Goal: Register for event/course

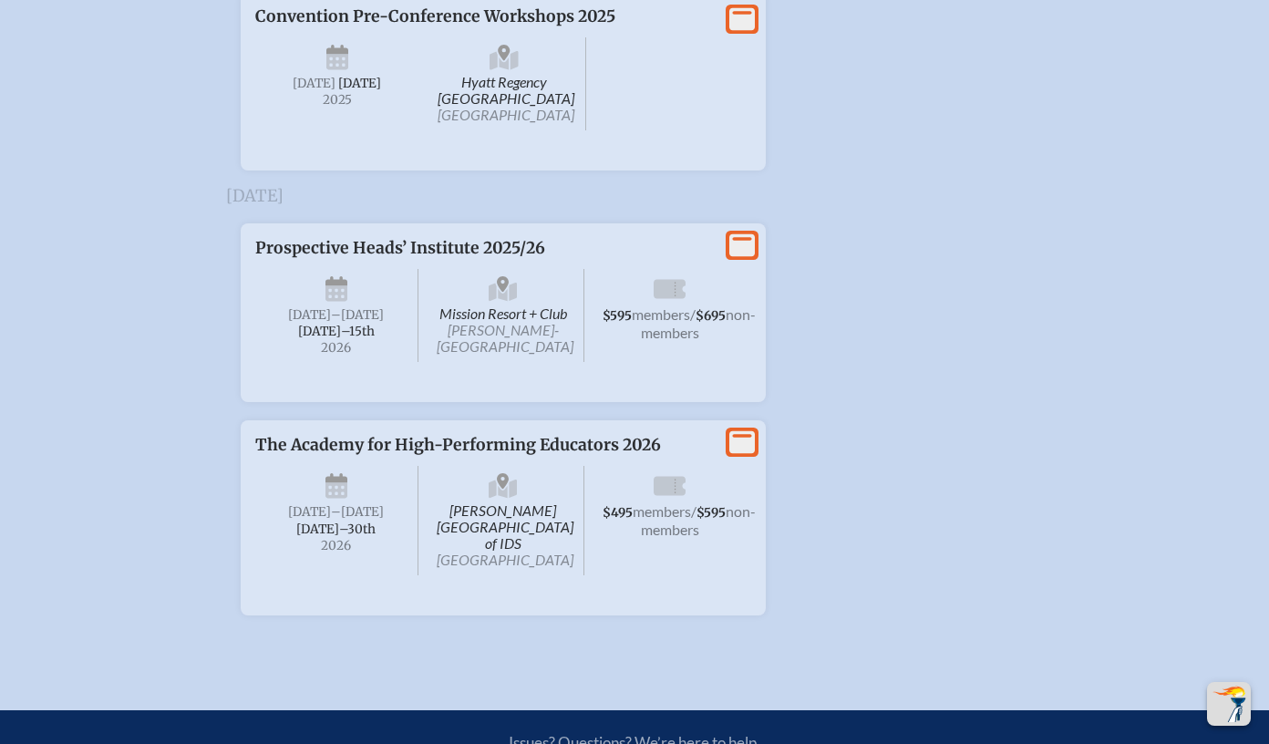
scroll to position [3396, 0]
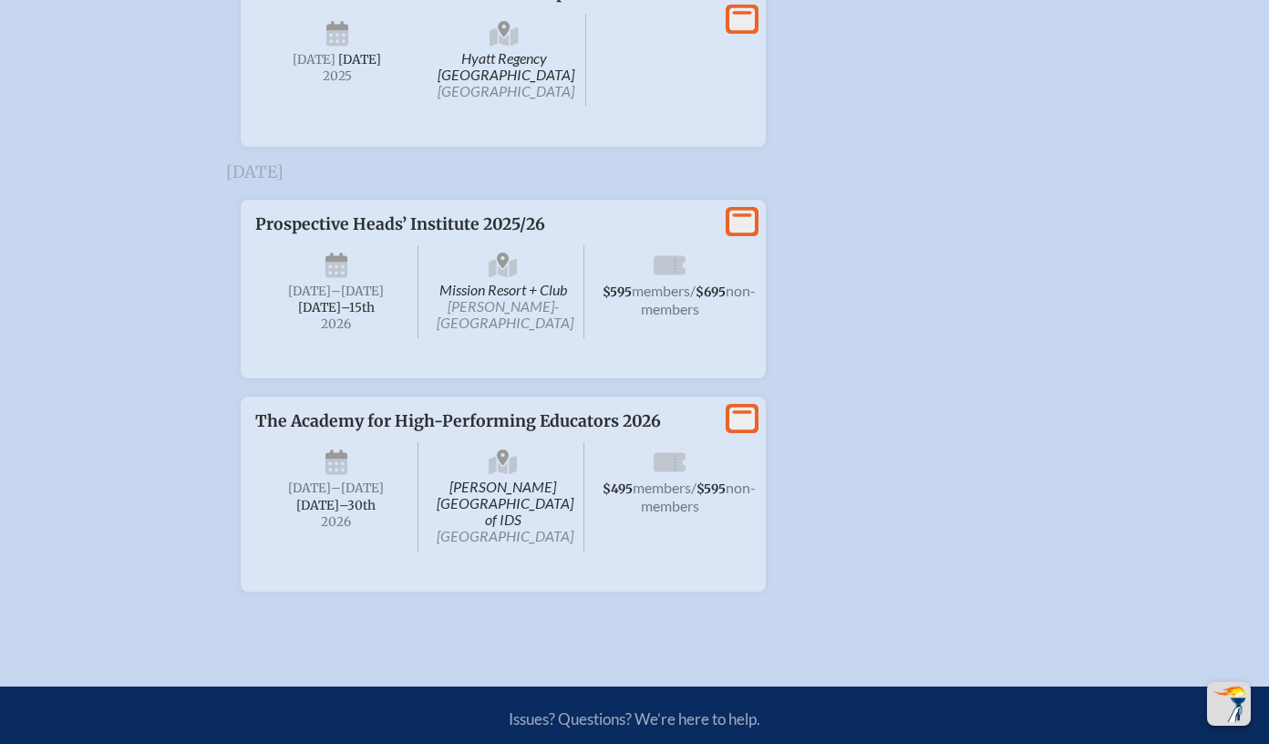
type input "[EMAIL_ADDRESS][DOMAIN_NAME]"
click at [371, 299] on span "–[DATE]" at bounding box center [357, 292] width 53 height 16
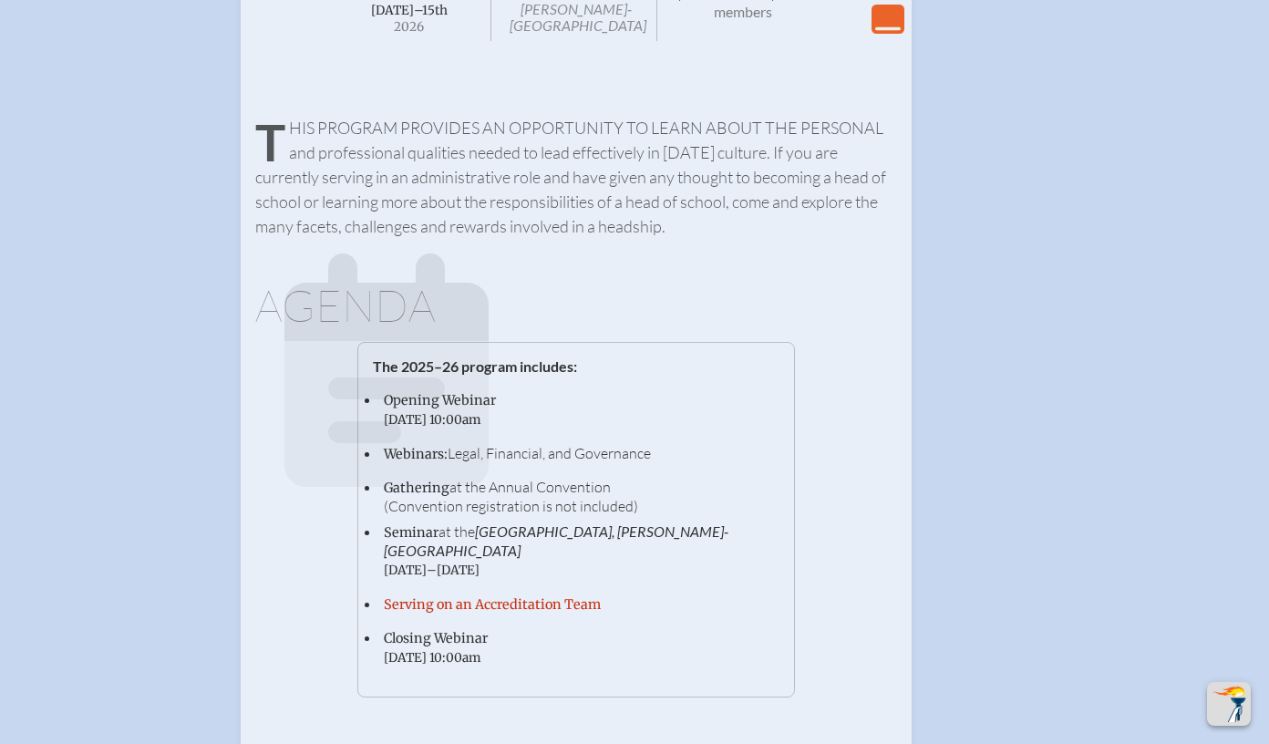
scroll to position [3624, 0]
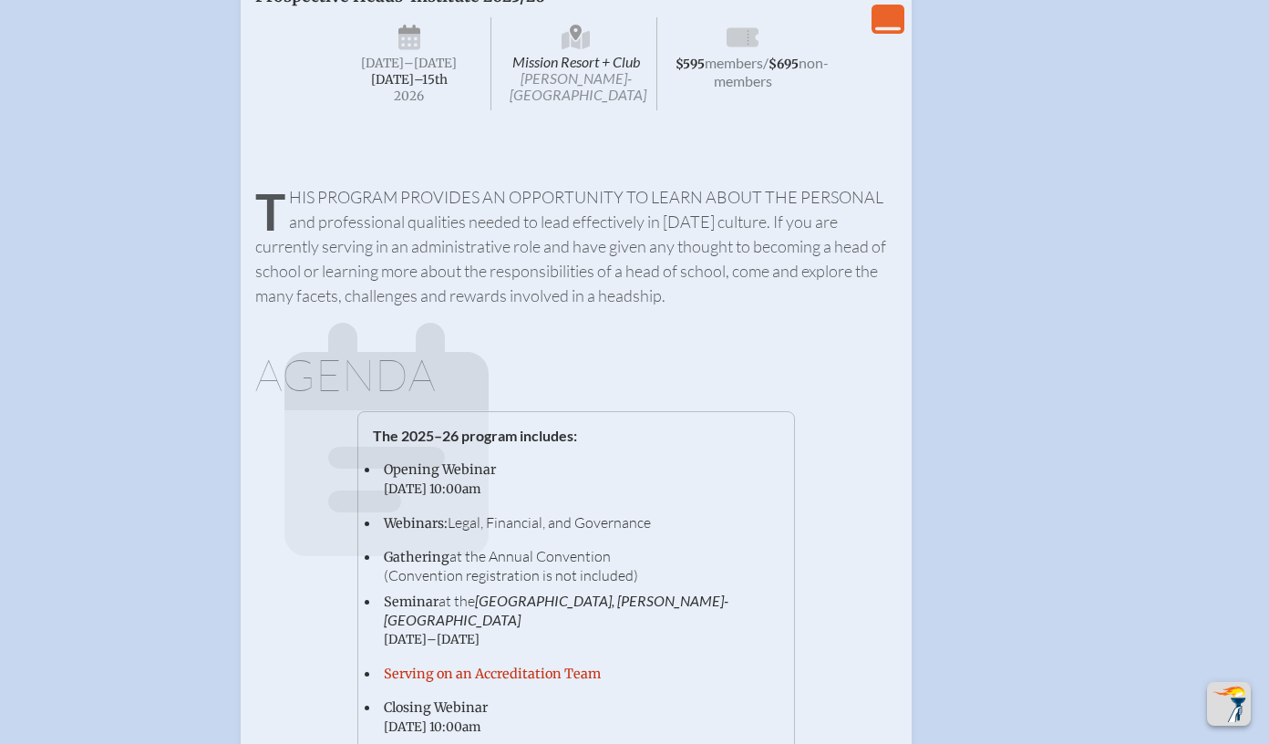
click at [399, 88] on span "[DATE]–⁠15th" at bounding box center [409, 80] width 77 height 16
click at [887, 32] on icon "View Less" at bounding box center [889, 19] width 26 height 26
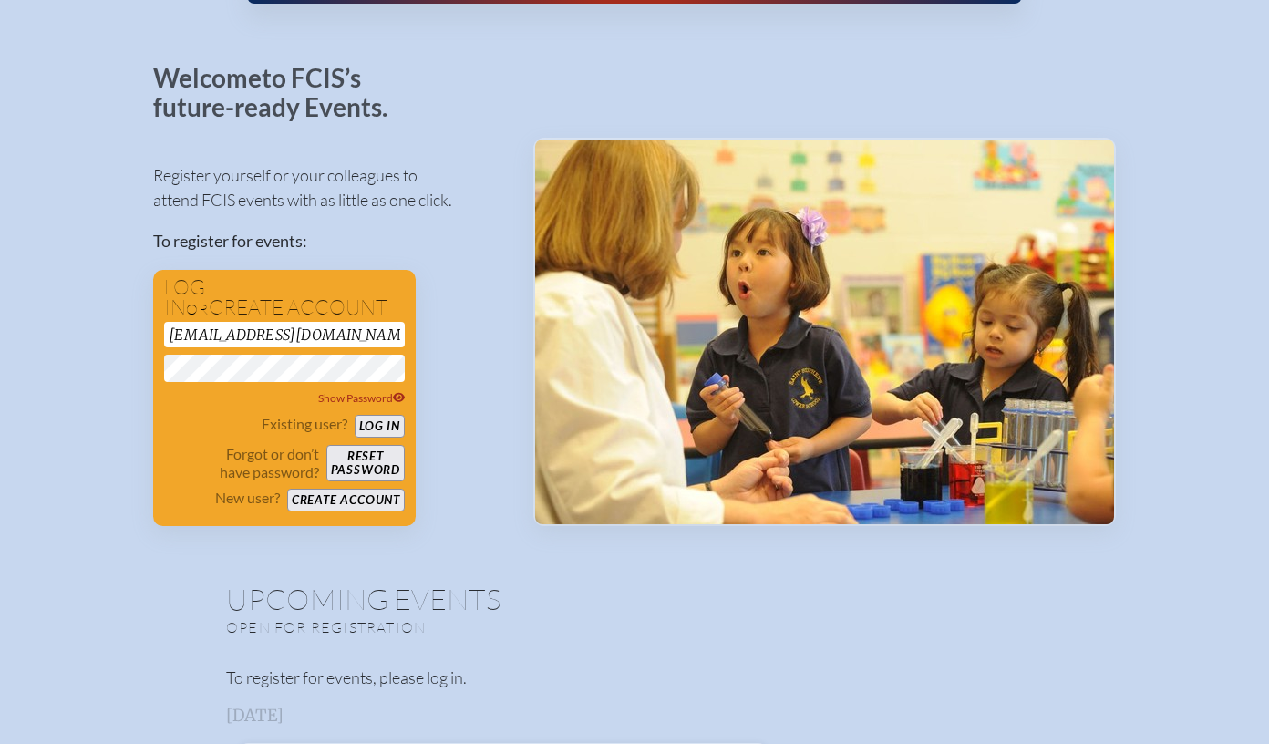
scroll to position [0, 0]
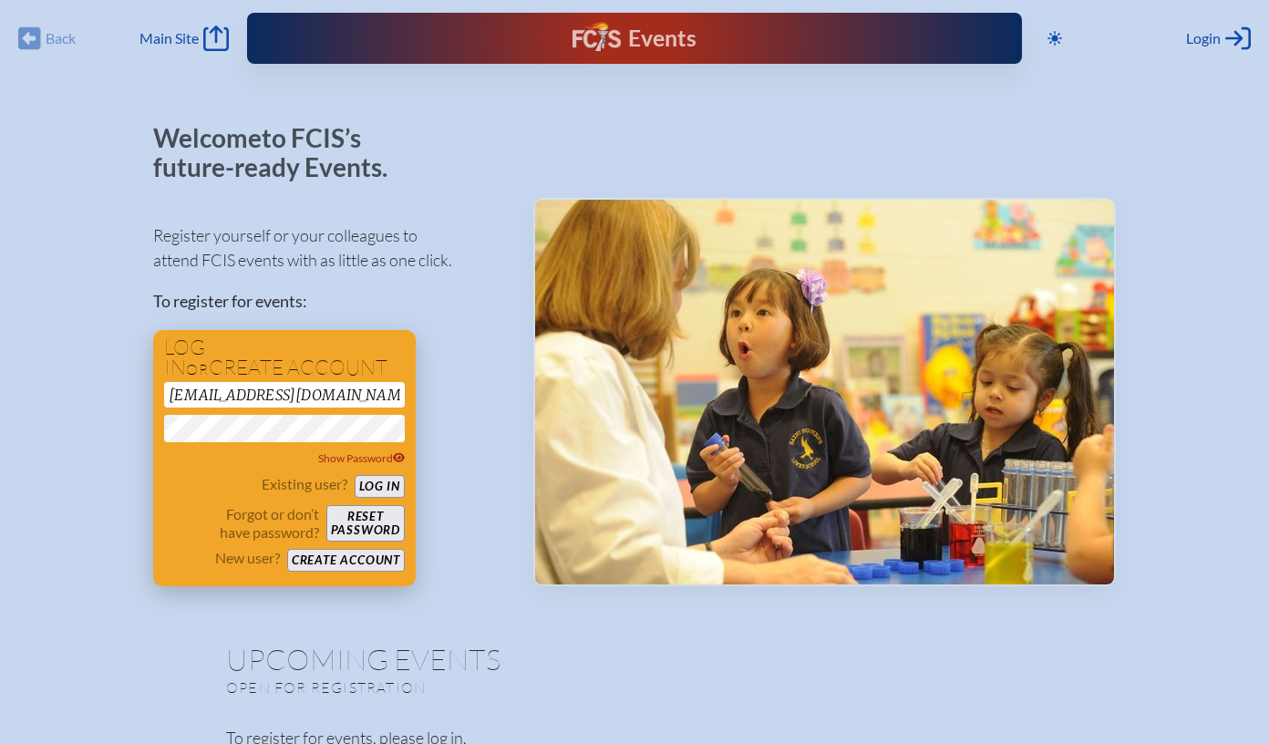
click at [383, 482] on button "Log in" at bounding box center [380, 486] width 50 height 23
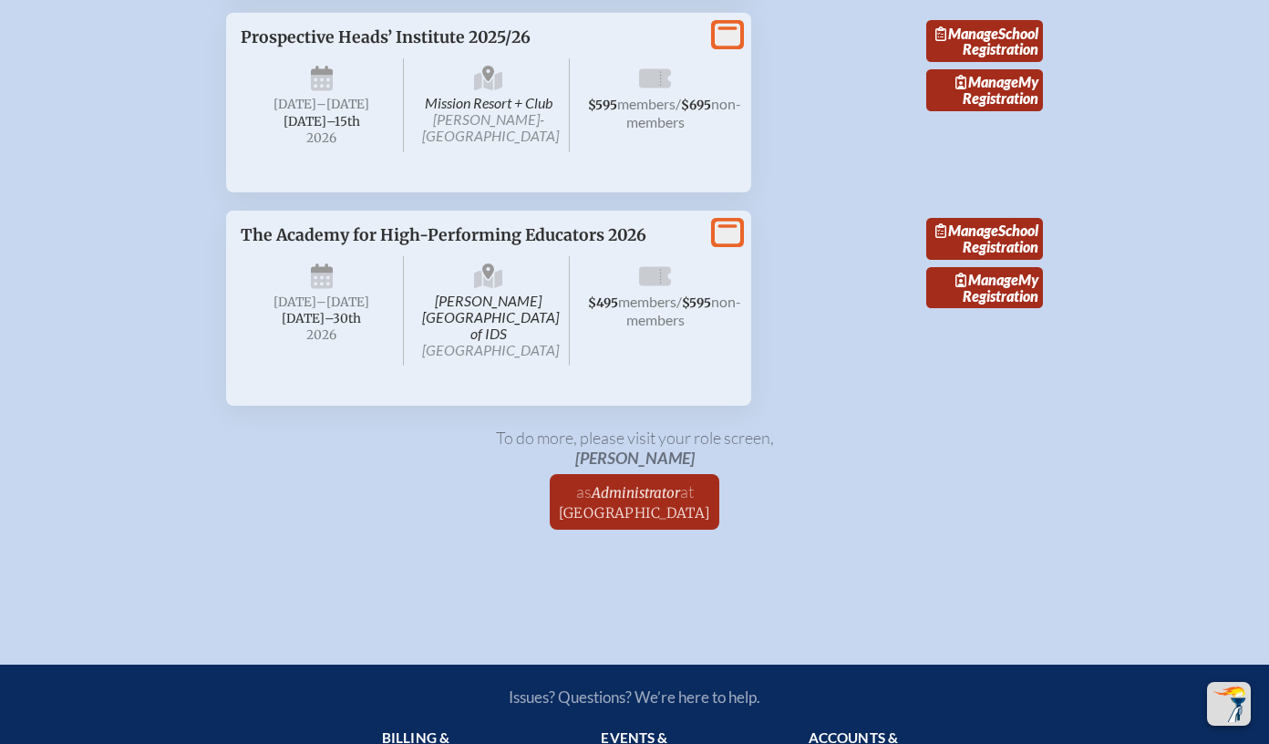
scroll to position [3202, 0]
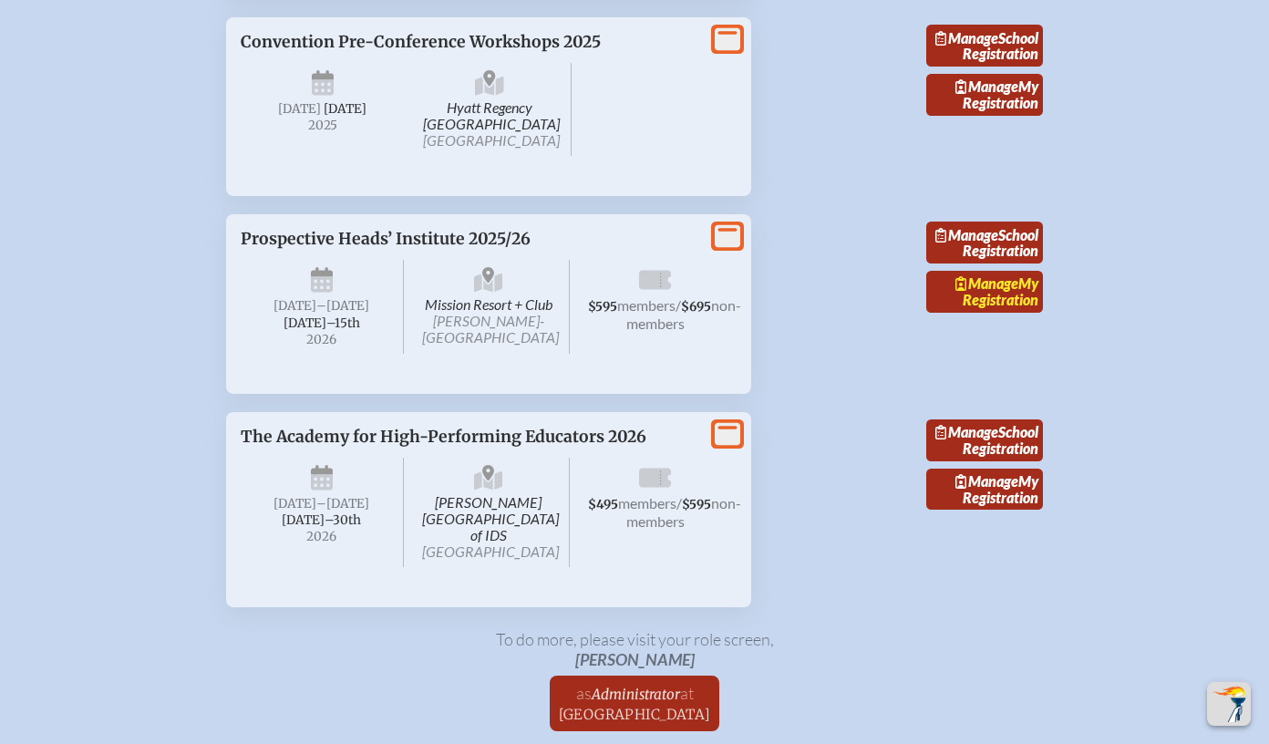
click at [990, 313] on link "Manage My Registration" at bounding box center [985, 292] width 117 height 42
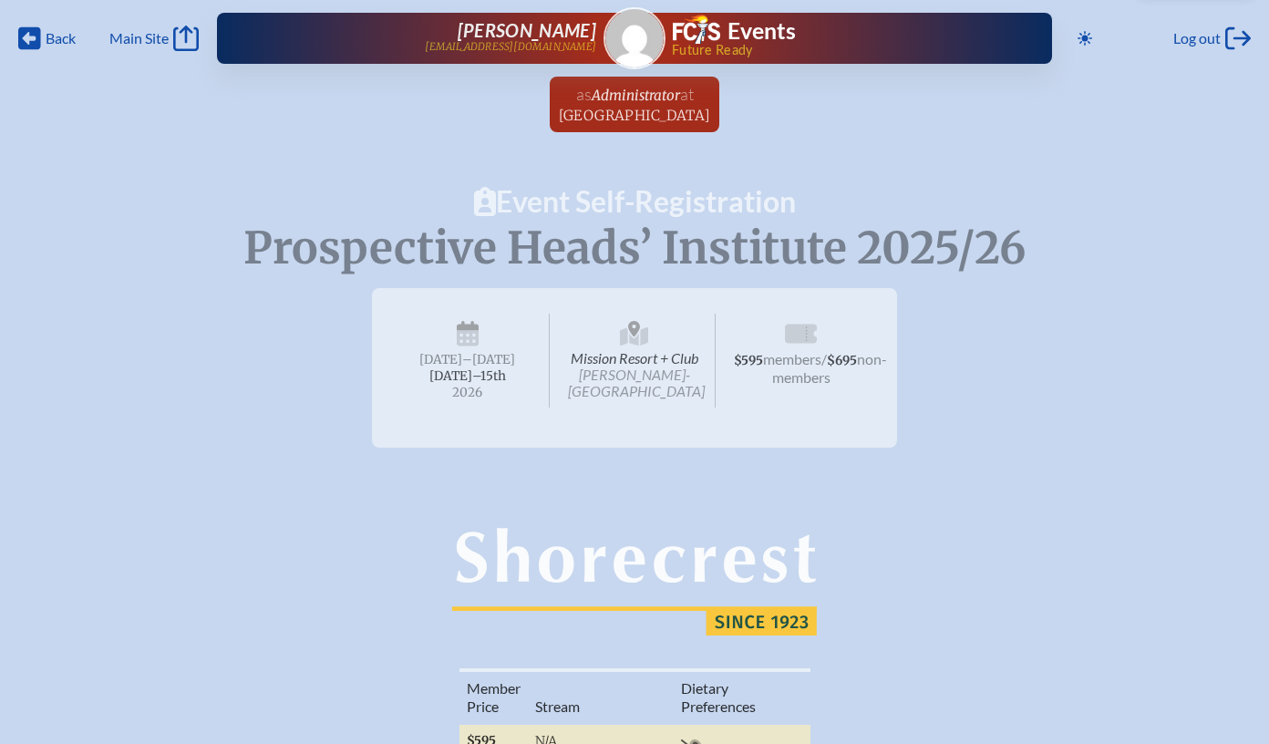
radio input "true"
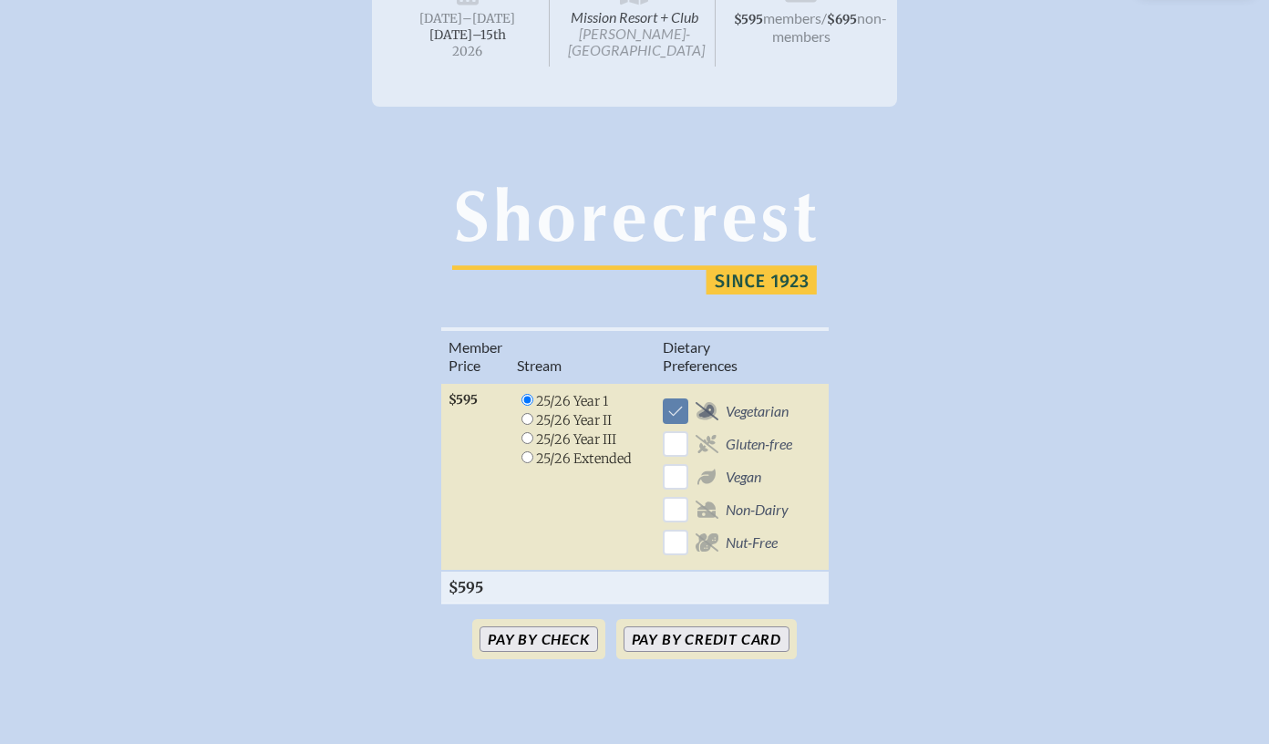
scroll to position [420, 0]
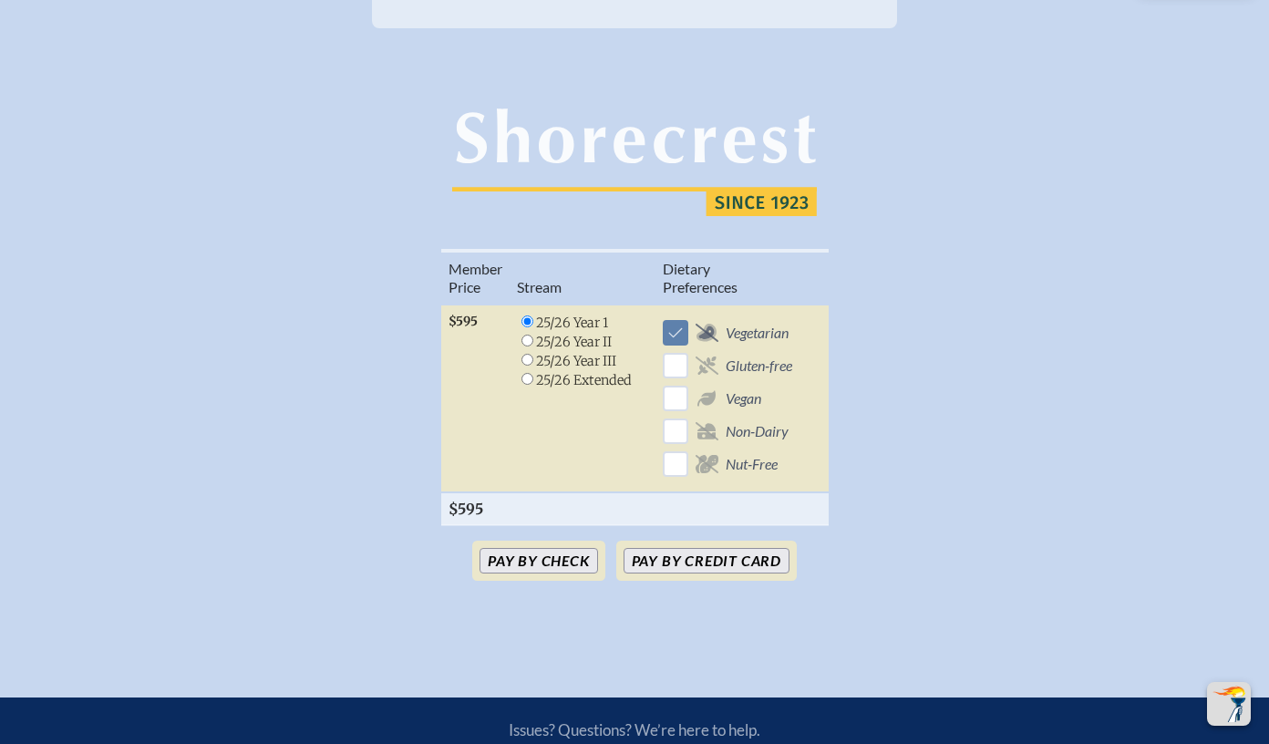
click at [525, 340] on input "radio" at bounding box center [528, 341] width 12 height 12
radio input "true"
click at [717, 557] on button "Pay by Credit Card" at bounding box center [707, 561] width 166 height 26
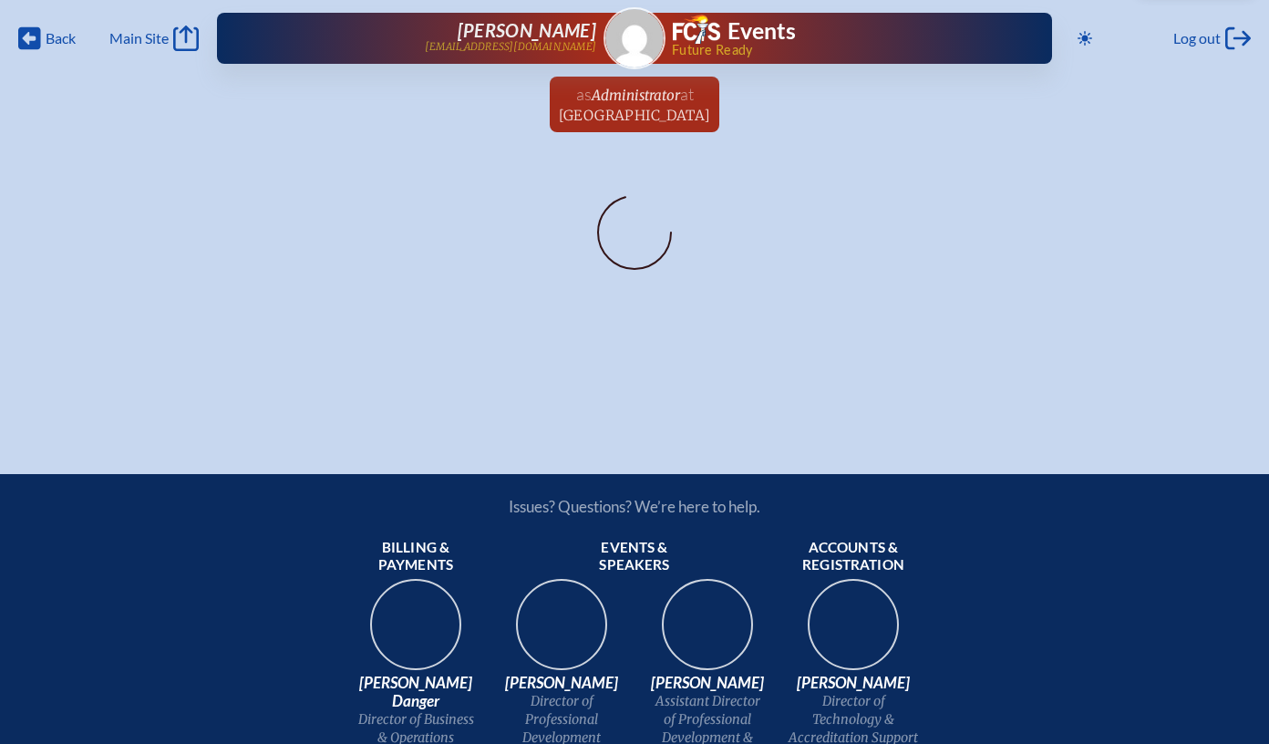
click at [865, 216] on div at bounding box center [634, 234] width 963 height 95
click at [686, 96] on span "at" at bounding box center [687, 94] width 14 height 20
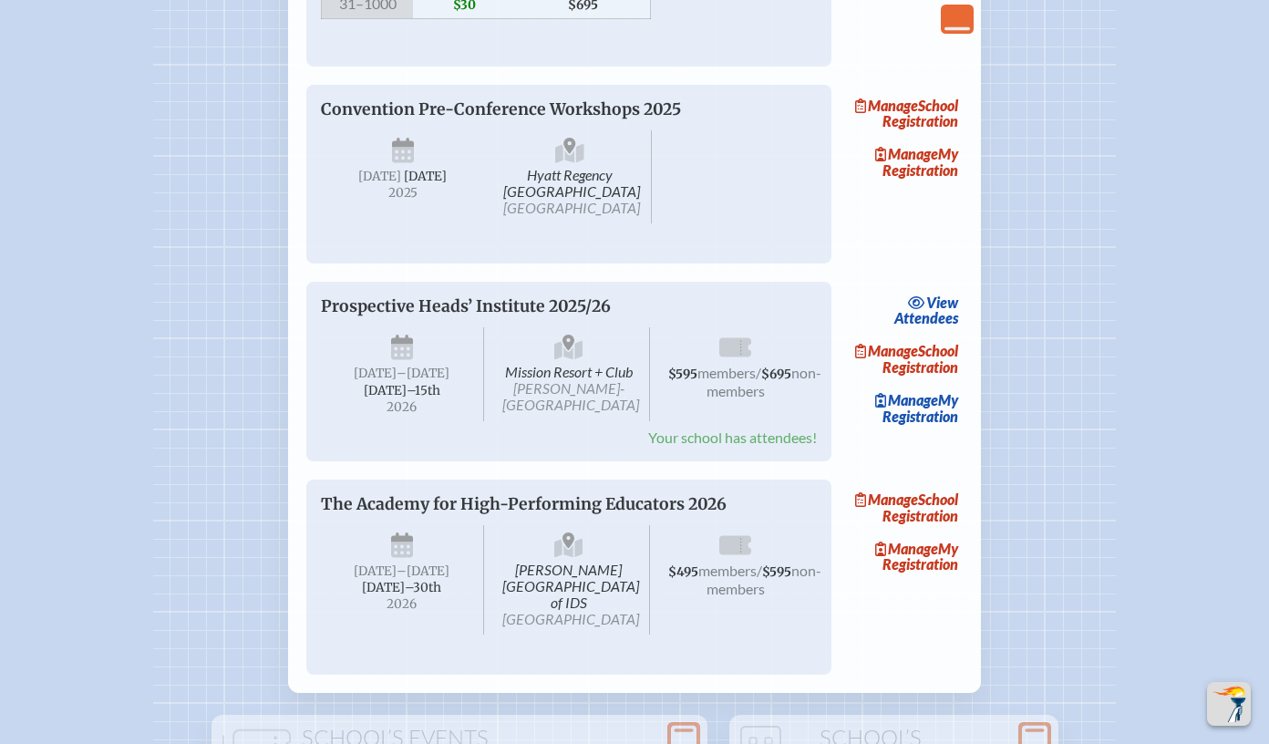
scroll to position [2752, 0]
click at [917, 330] on link "view Attendees" at bounding box center [926, 309] width 74 height 42
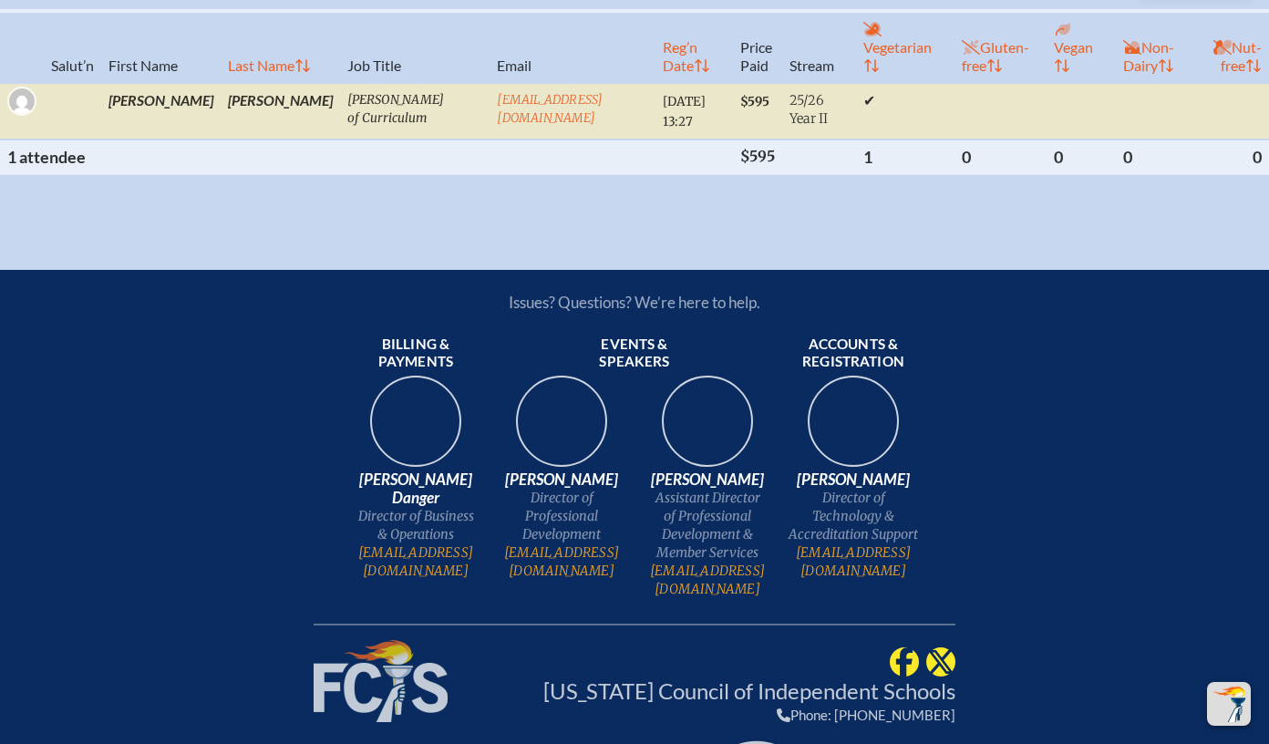
scroll to position [581, 0]
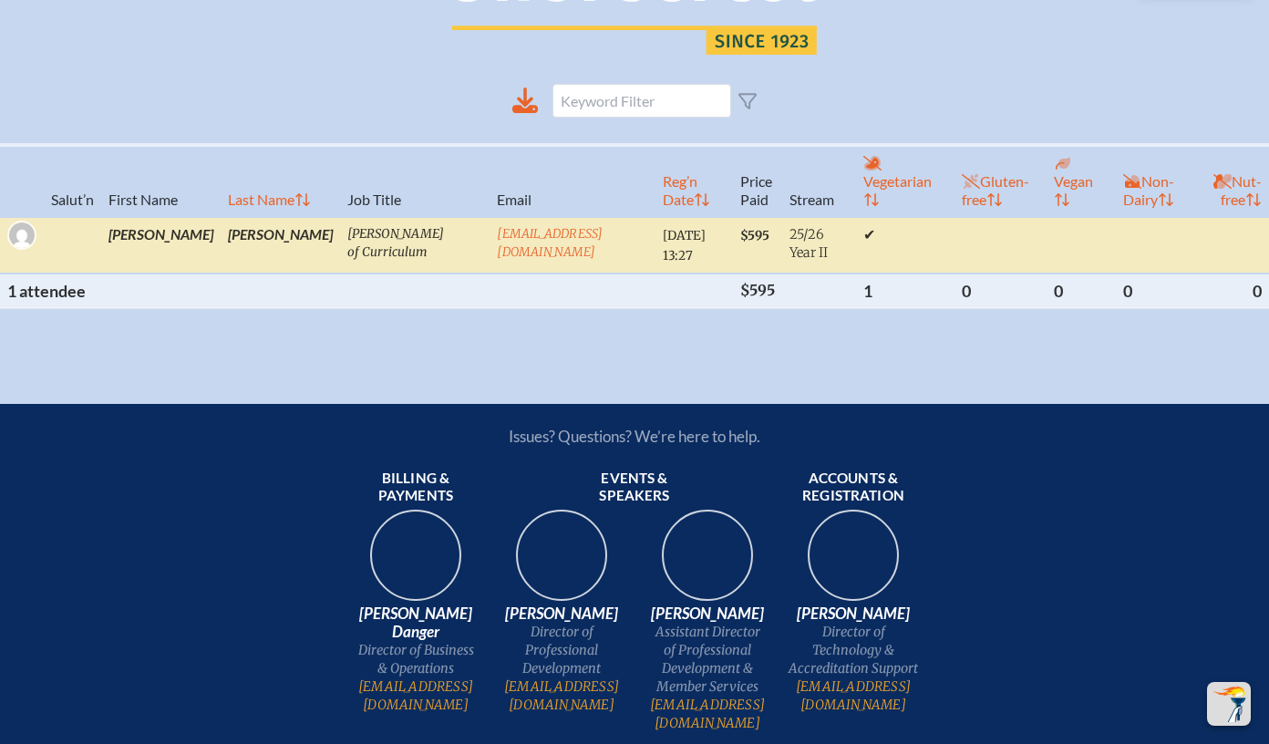
click at [340, 242] on td "[PERSON_NAME] of Curriculum" at bounding box center [415, 245] width 150 height 57
click at [340, 225] on td "[PERSON_NAME] of Curriculum" at bounding box center [415, 245] width 150 height 57
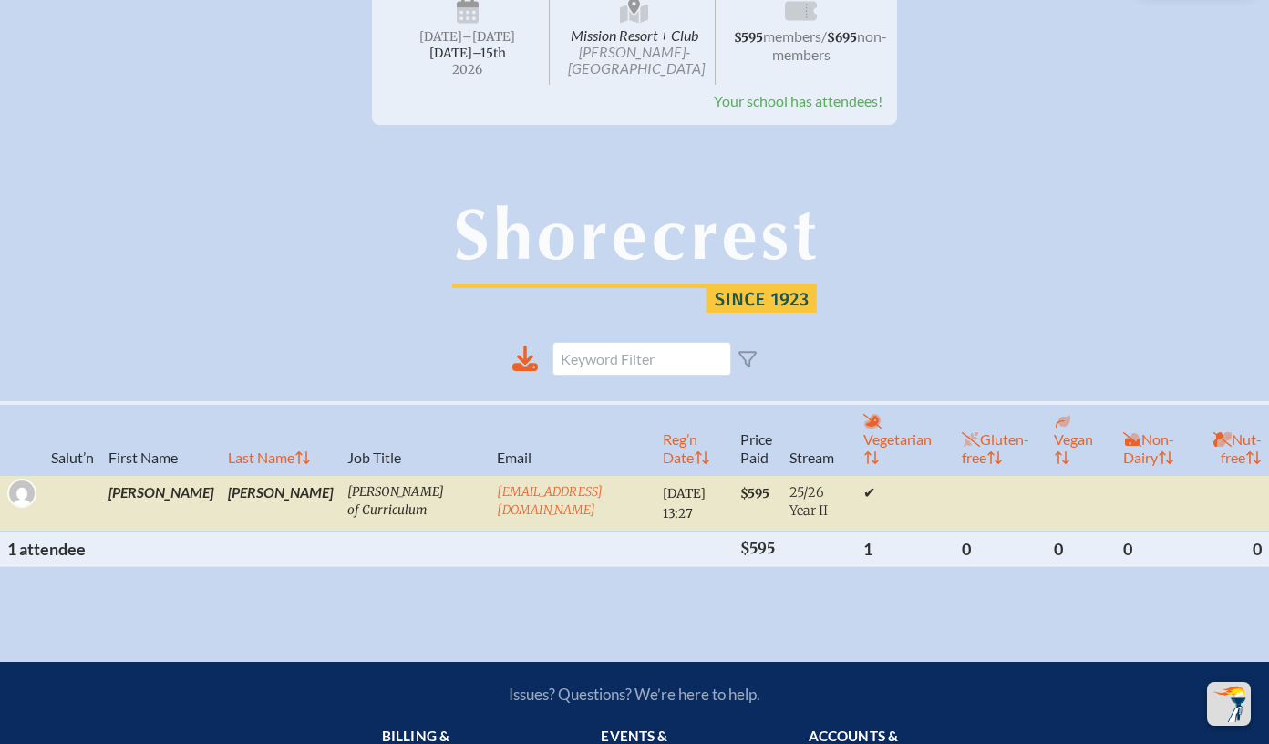
scroll to position [476, 0]
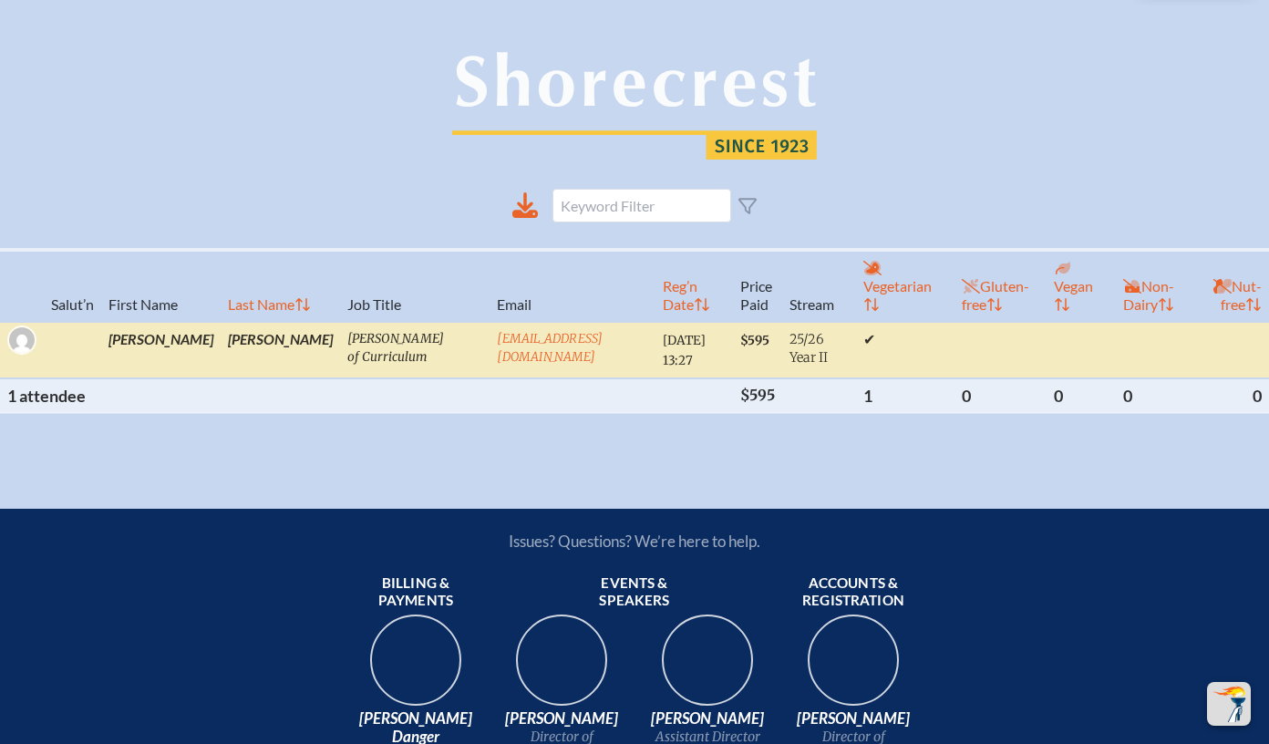
click at [134, 323] on td "[PERSON_NAME]" at bounding box center [160, 350] width 119 height 57
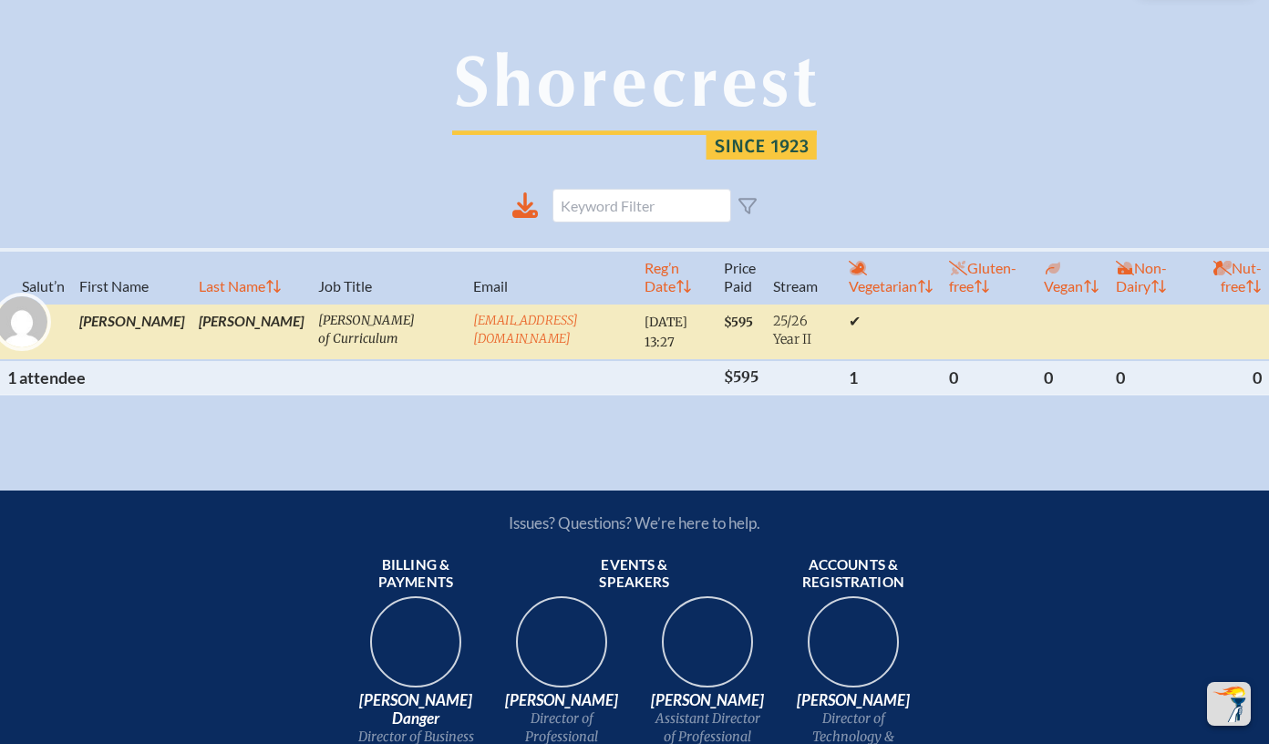
click at [17, 322] on img at bounding box center [21, 321] width 51 height 51
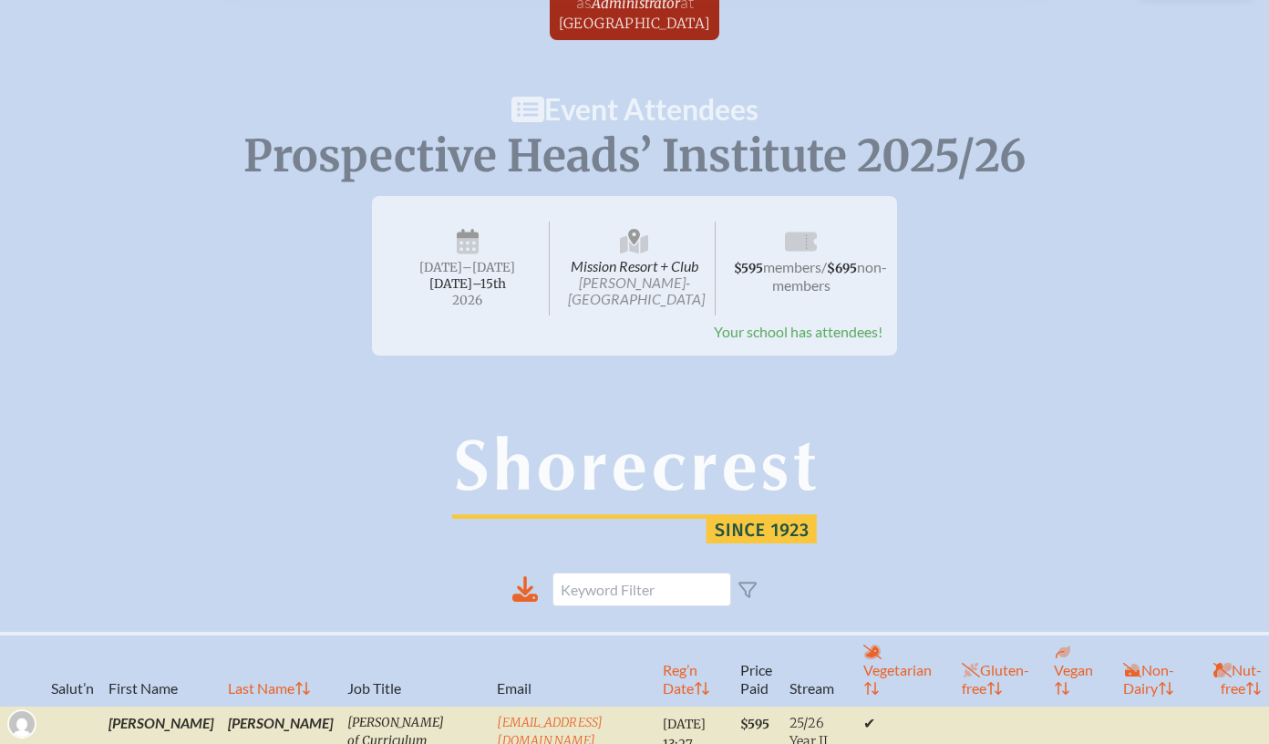
scroll to position [0, 0]
